Goal: Information Seeking & Learning: Understand process/instructions

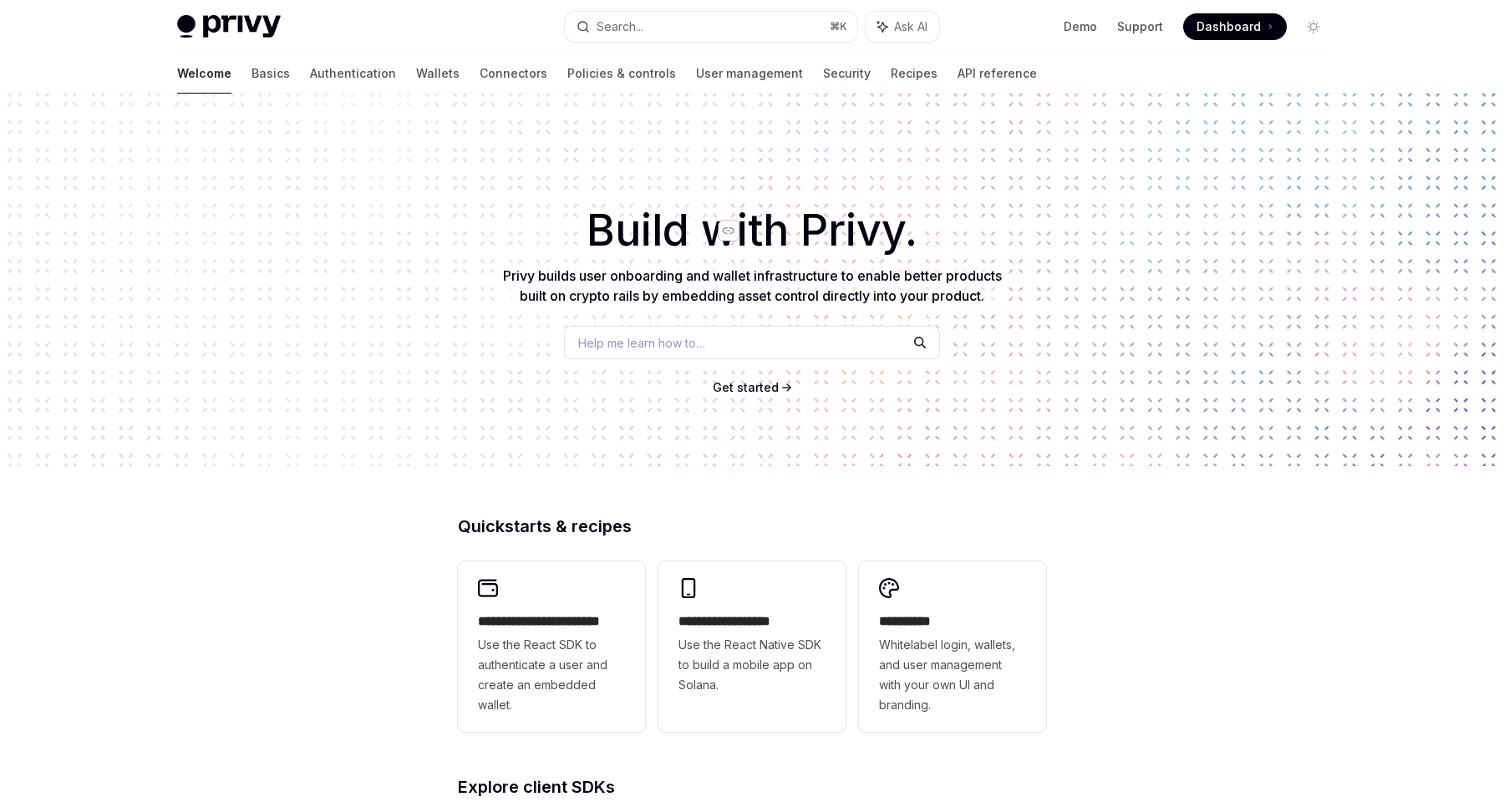
click at [732, 230] on icon "Navigate to header" at bounding box center [729, 230] width 11 height 10
click at [958, 81] on link "API reference" at bounding box center [998, 73] width 79 height 40
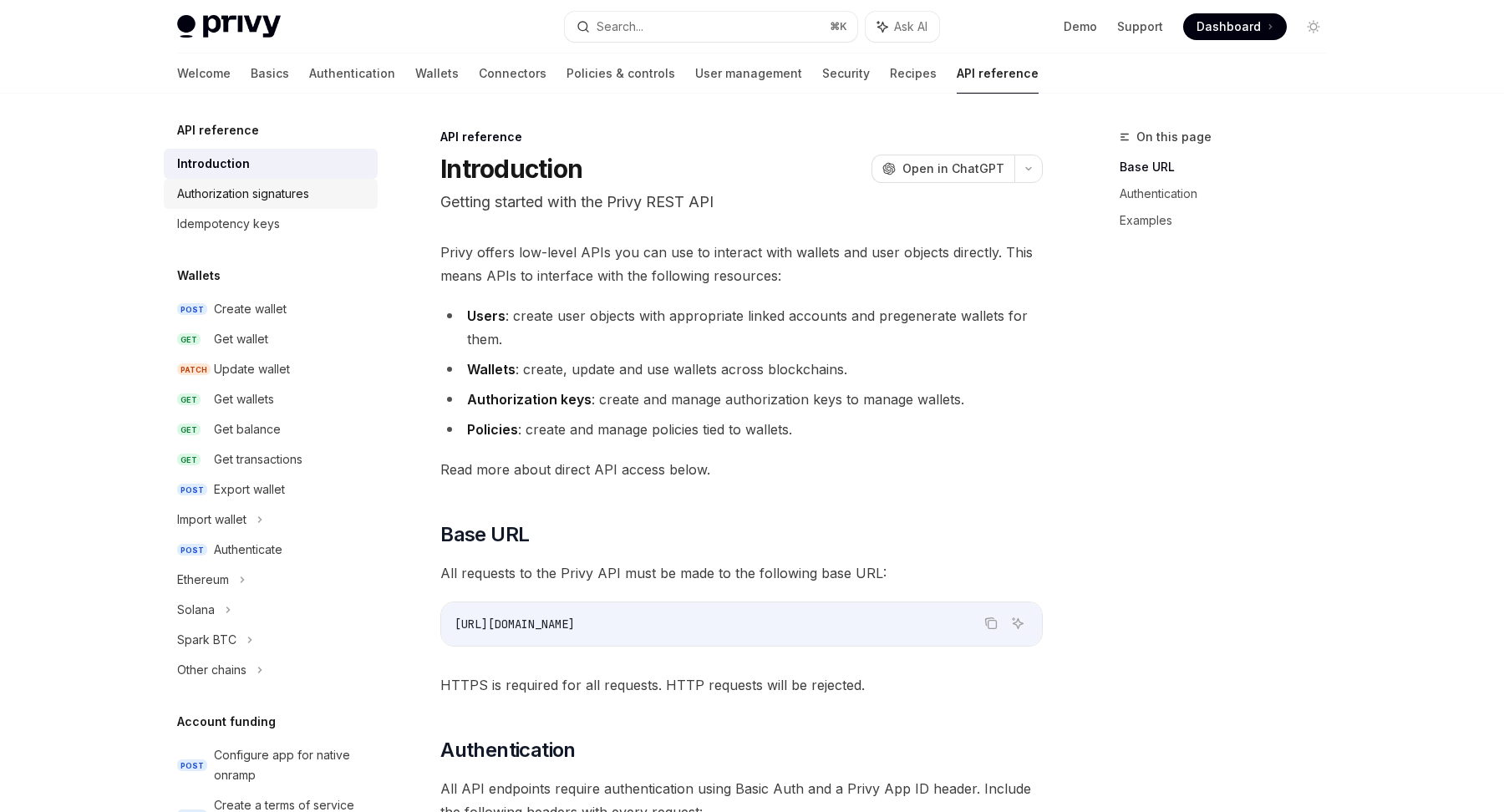
click at [212, 181] on link "Authorization signatures" at bounding box center [271, 194] width 214 height 30
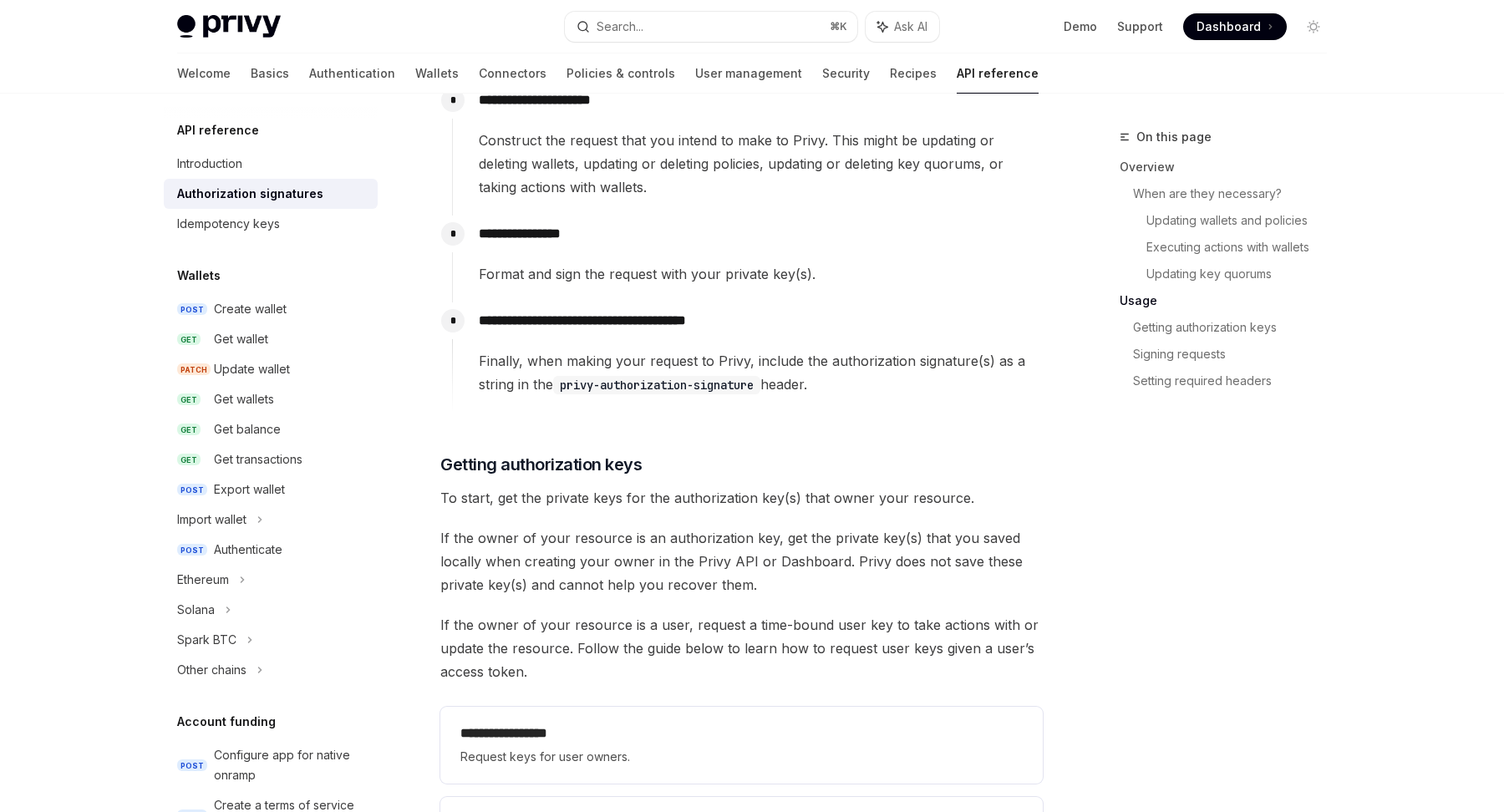
scroll to position [1899, 0]
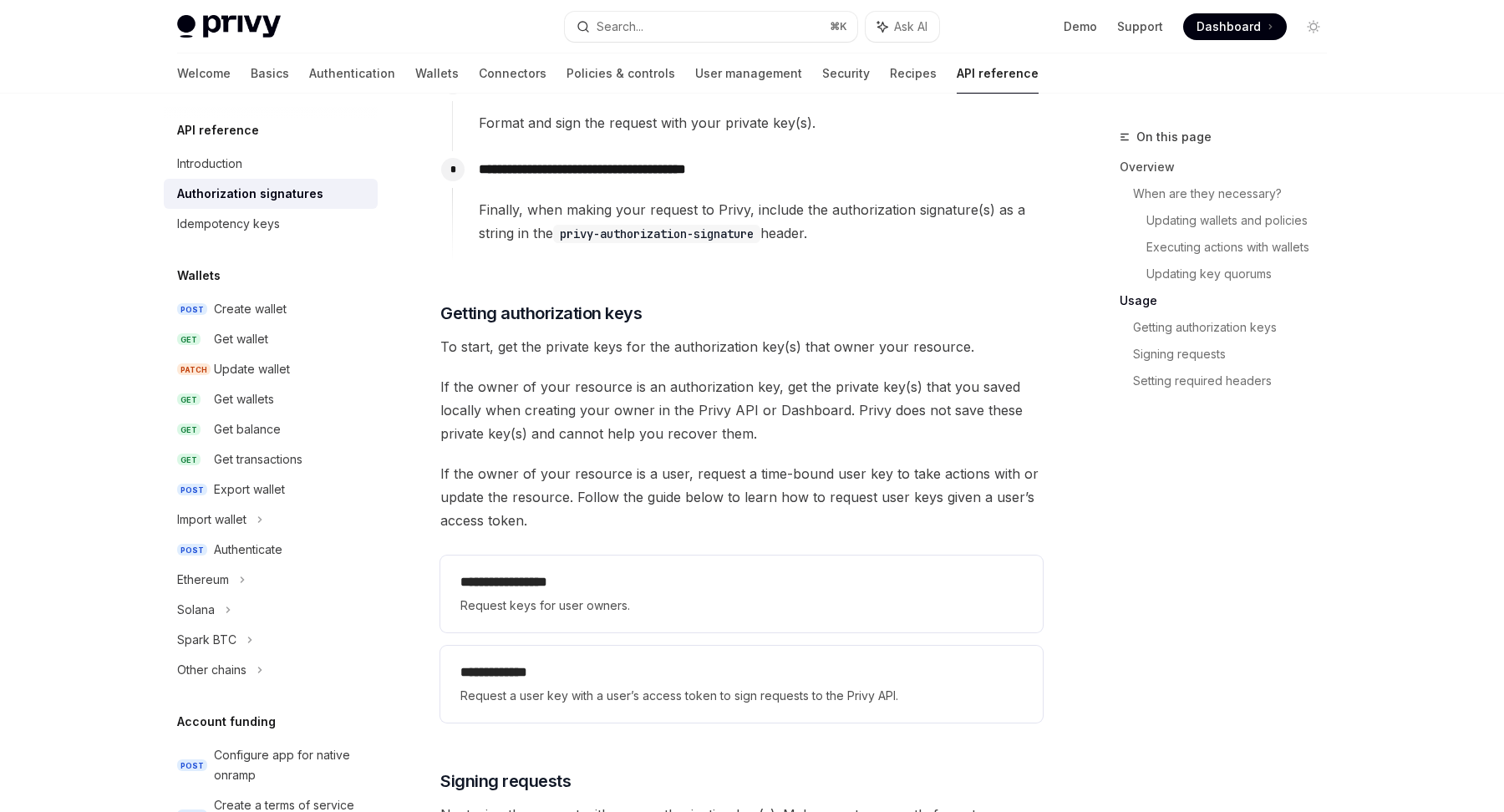
click at [237, 293] on div "Wallets POST Create wallet GET Get wallet PATCH Update wallet GET Get wallets G…" at bounding box center [271, 475] width 214 height 420
click at [243, 366] on div "Update wallet" at bounding box center [252, 369] width 76 height 20
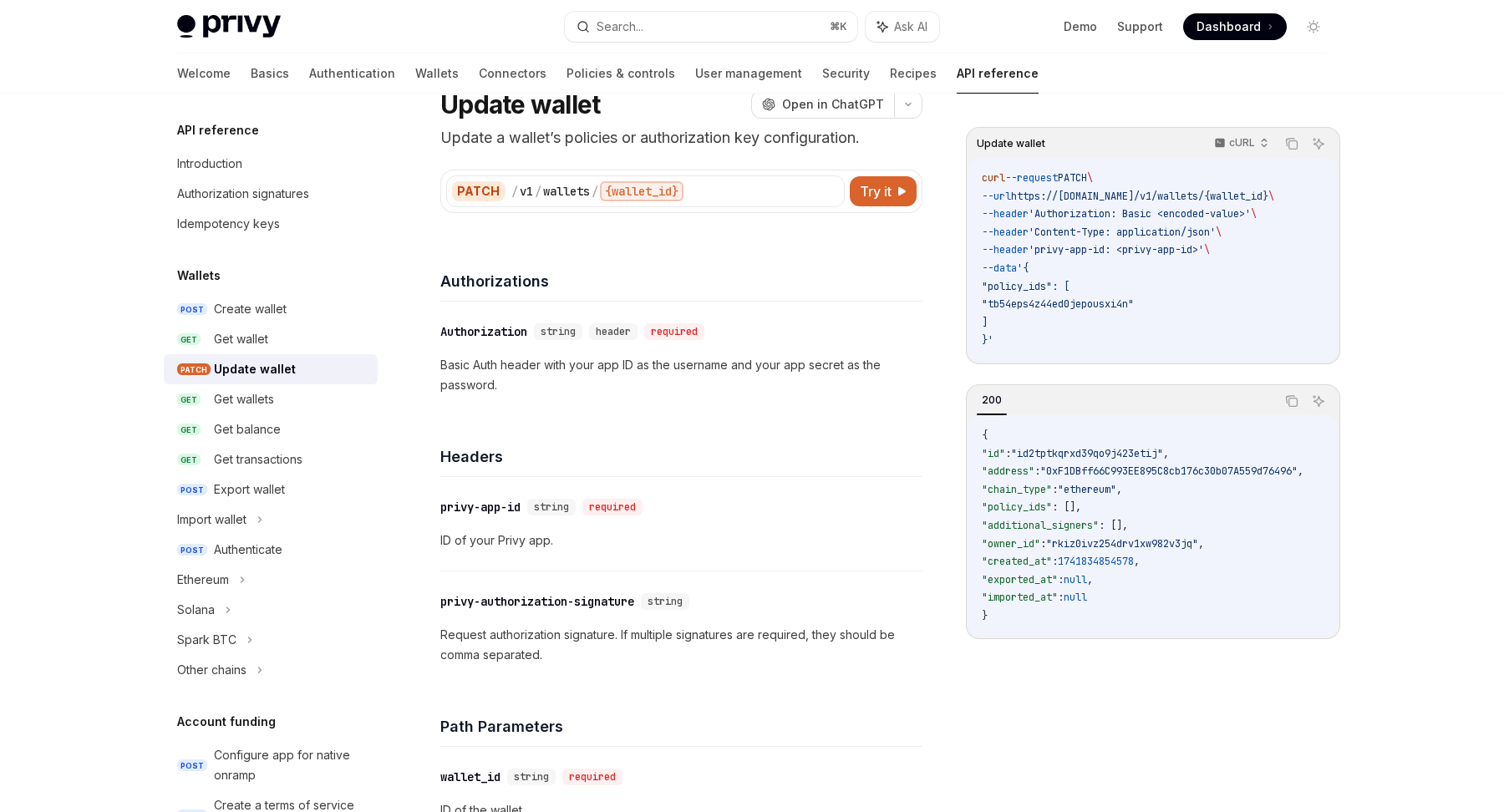
scroll to position [87, 0]
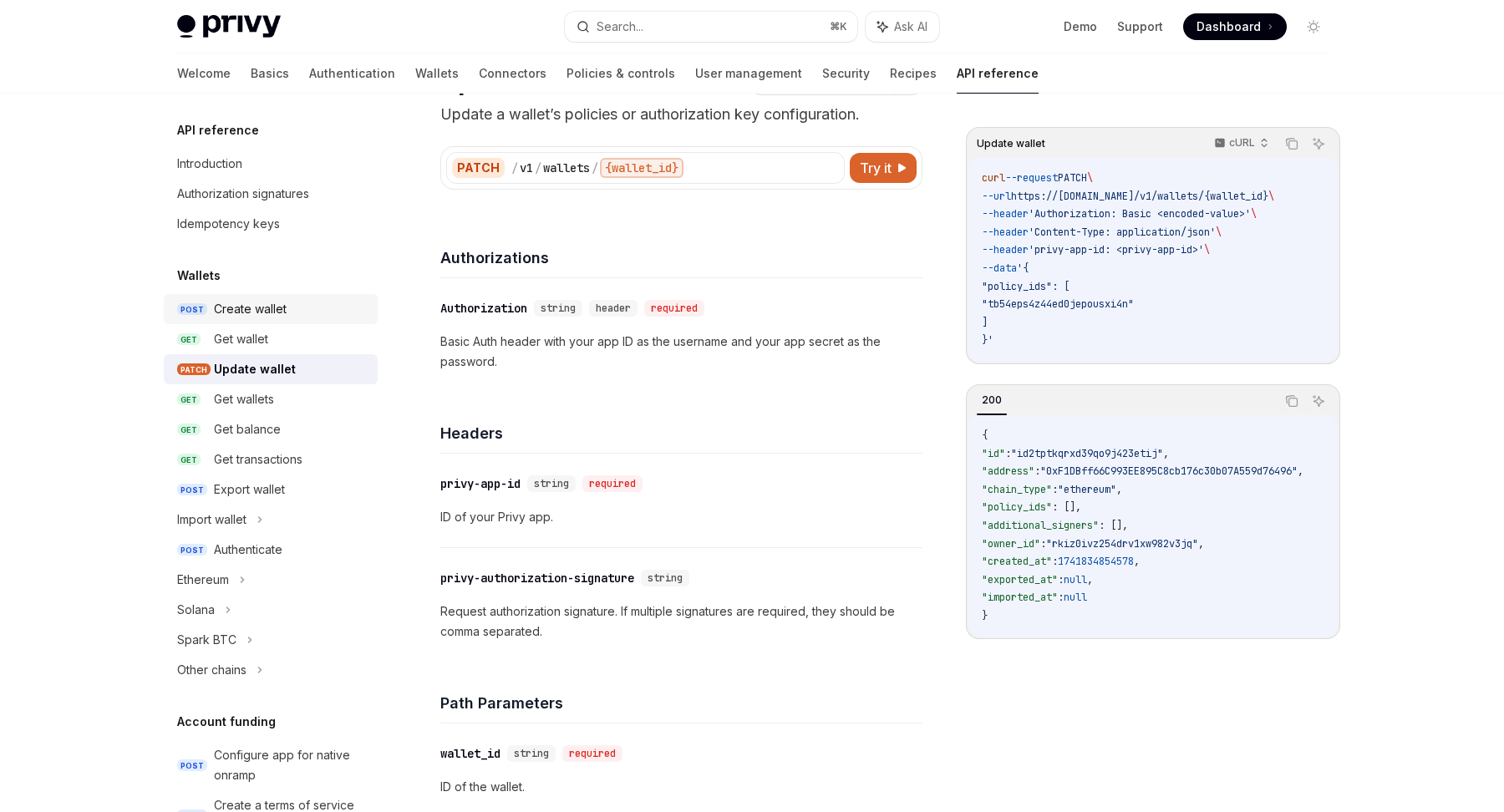
click at [242, 315] on div "Create wallet" at bounding box center [251, 309] width 72 height 20
type textarea "*"
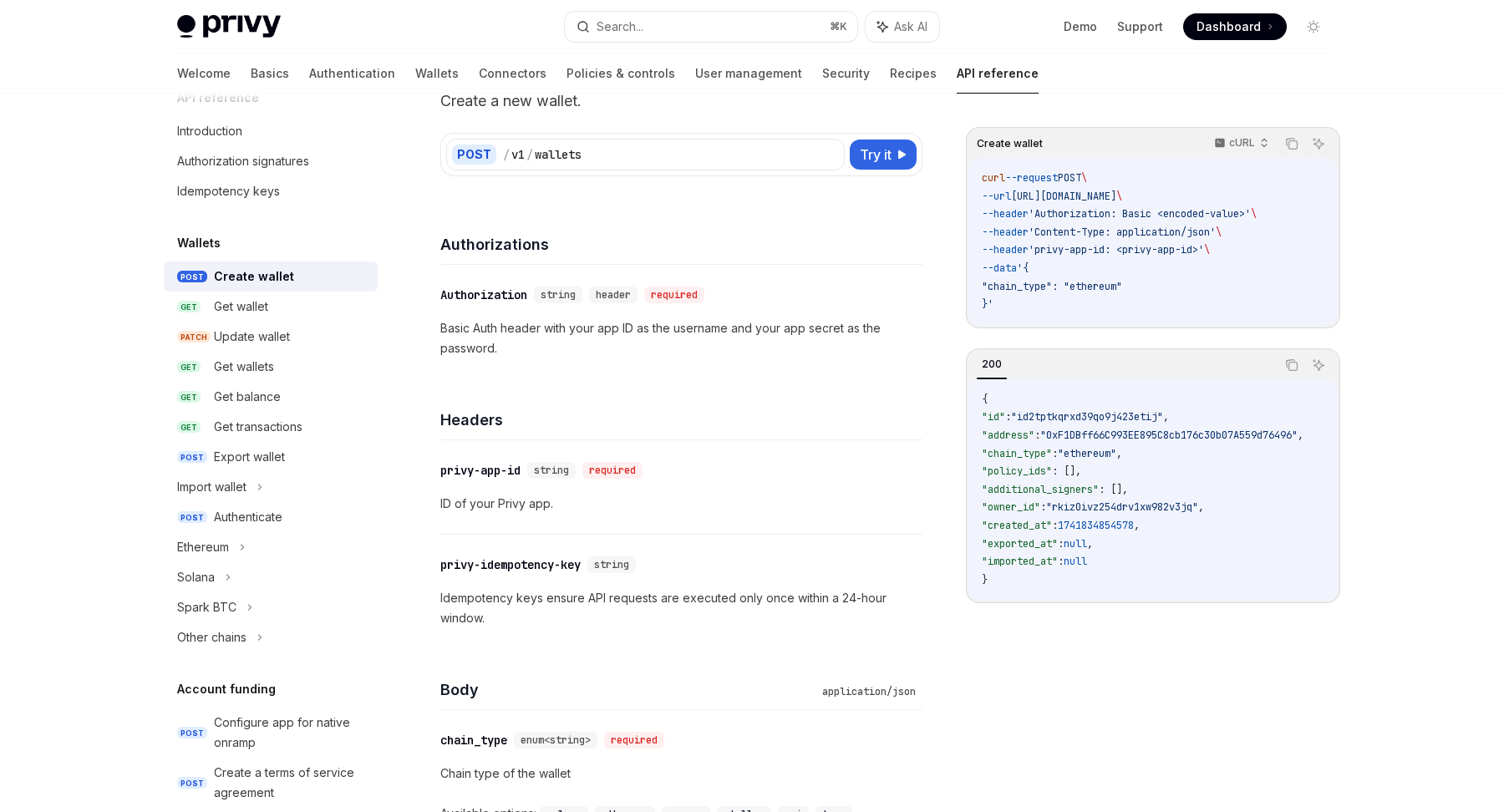
scroll to position [103, 0]
